Goal: Navigation & Orientation: Go to known website

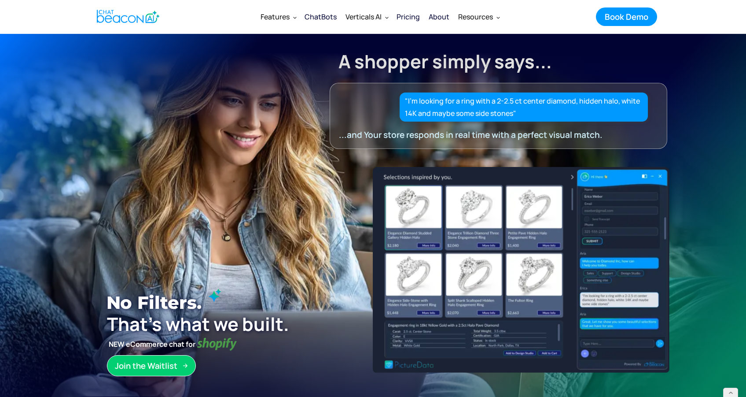
click at [124, 21] on img "home" at bounding box center [128, 16] width 63 height 17
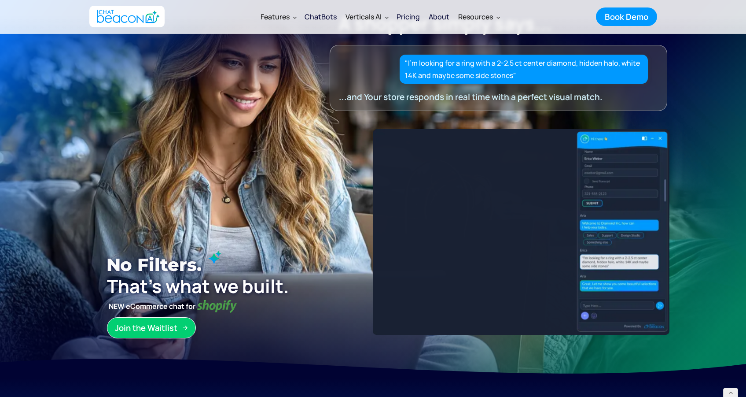
scroll to position [42, 0]
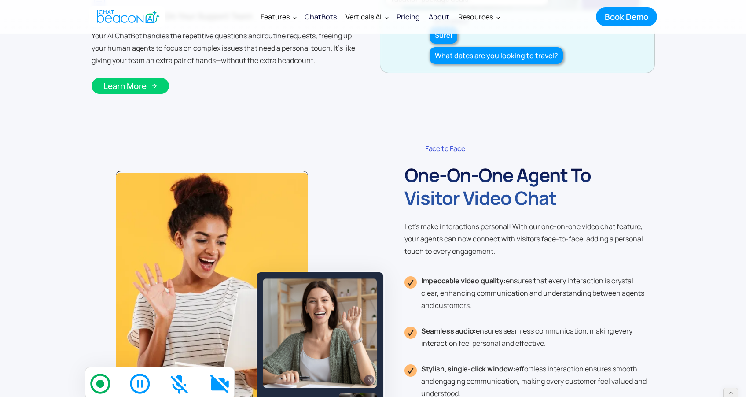
scroll to position [2221, 0]
